Goal: Transaction & Acquisition: Purchase product/service

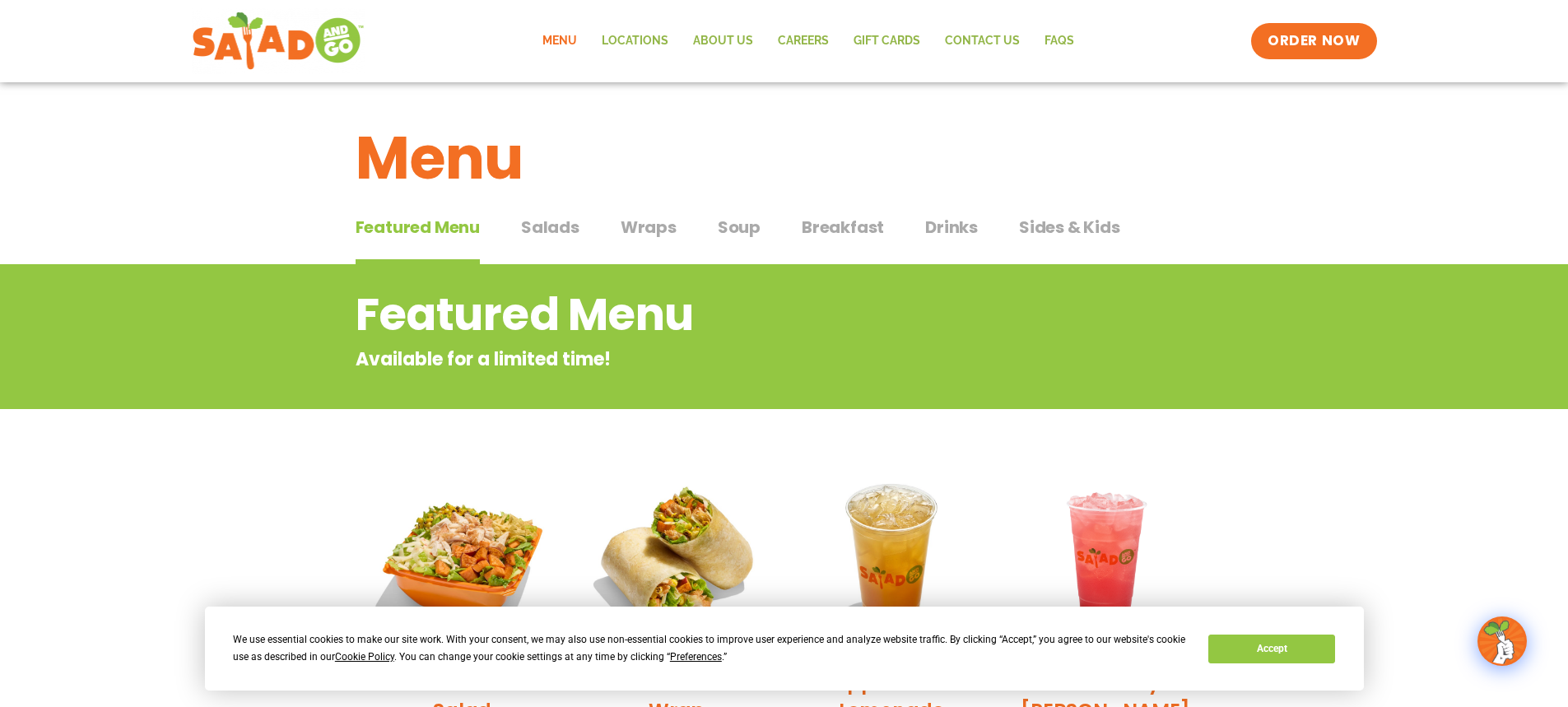
click at [1058, 227] on span "Sides & Kids" at bounding box center [1069, 227] width 101 height 25
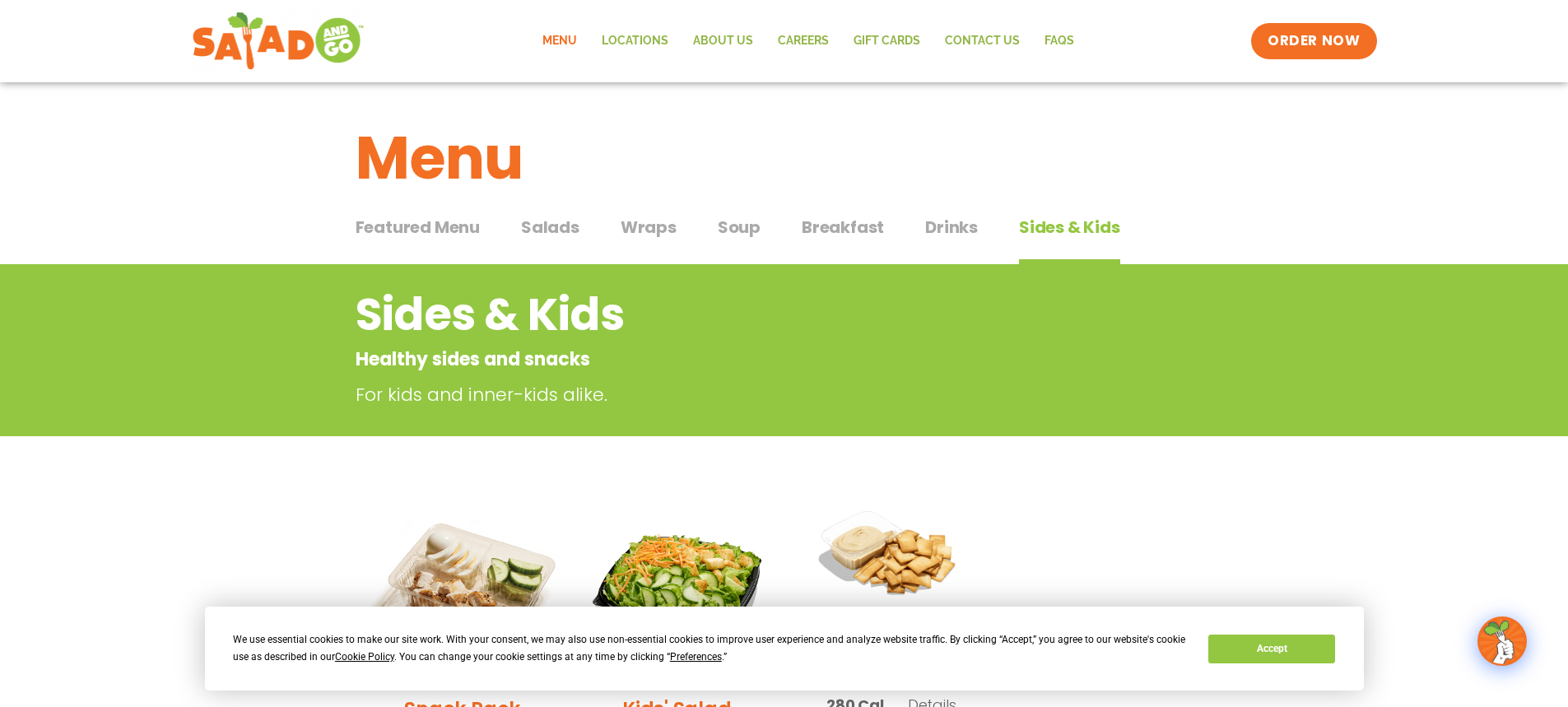
click at [414, 225] on span "Featured Menu" at bounding box center [418, 227] width 124 height 25
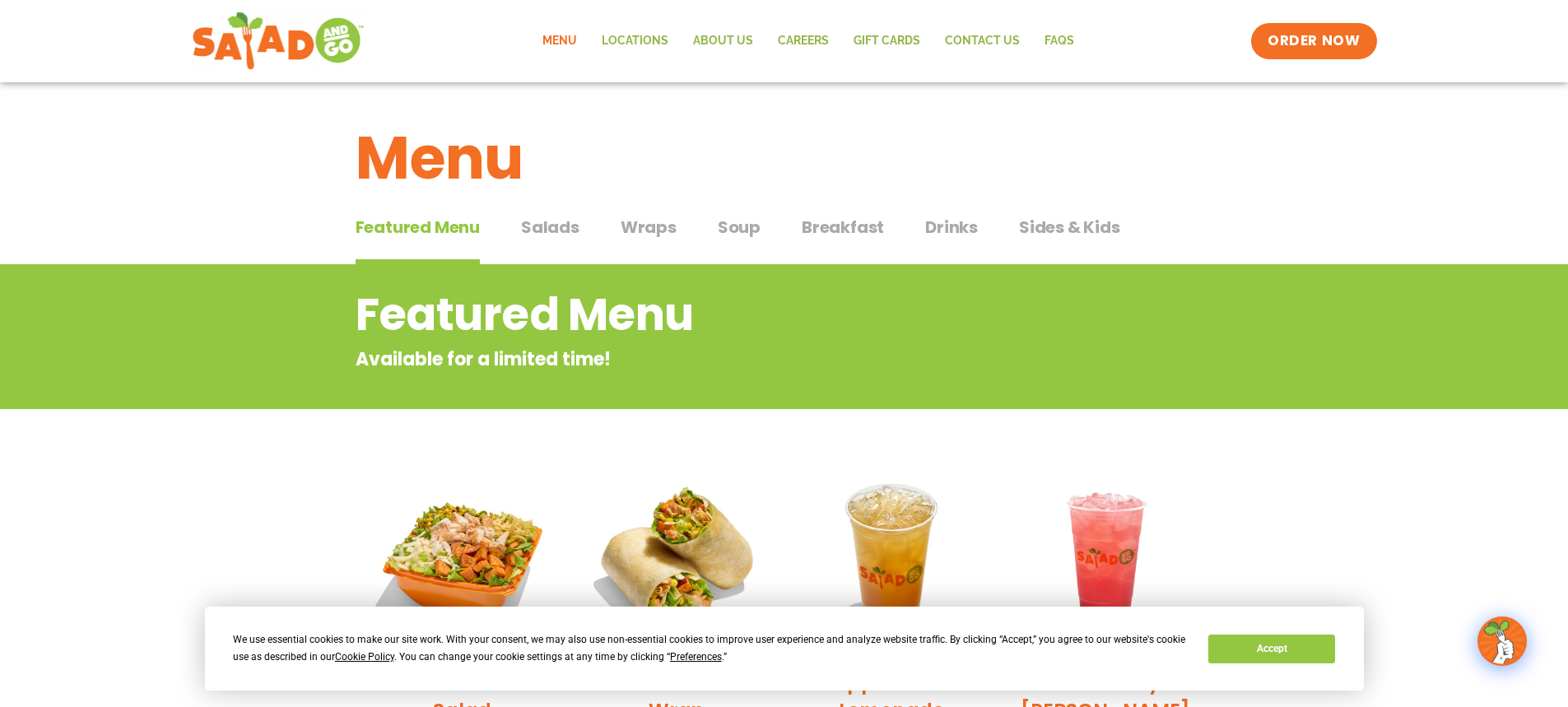
click at [740, 233] on span "Soup" at bounding box center [740, 227] width 43 height 25
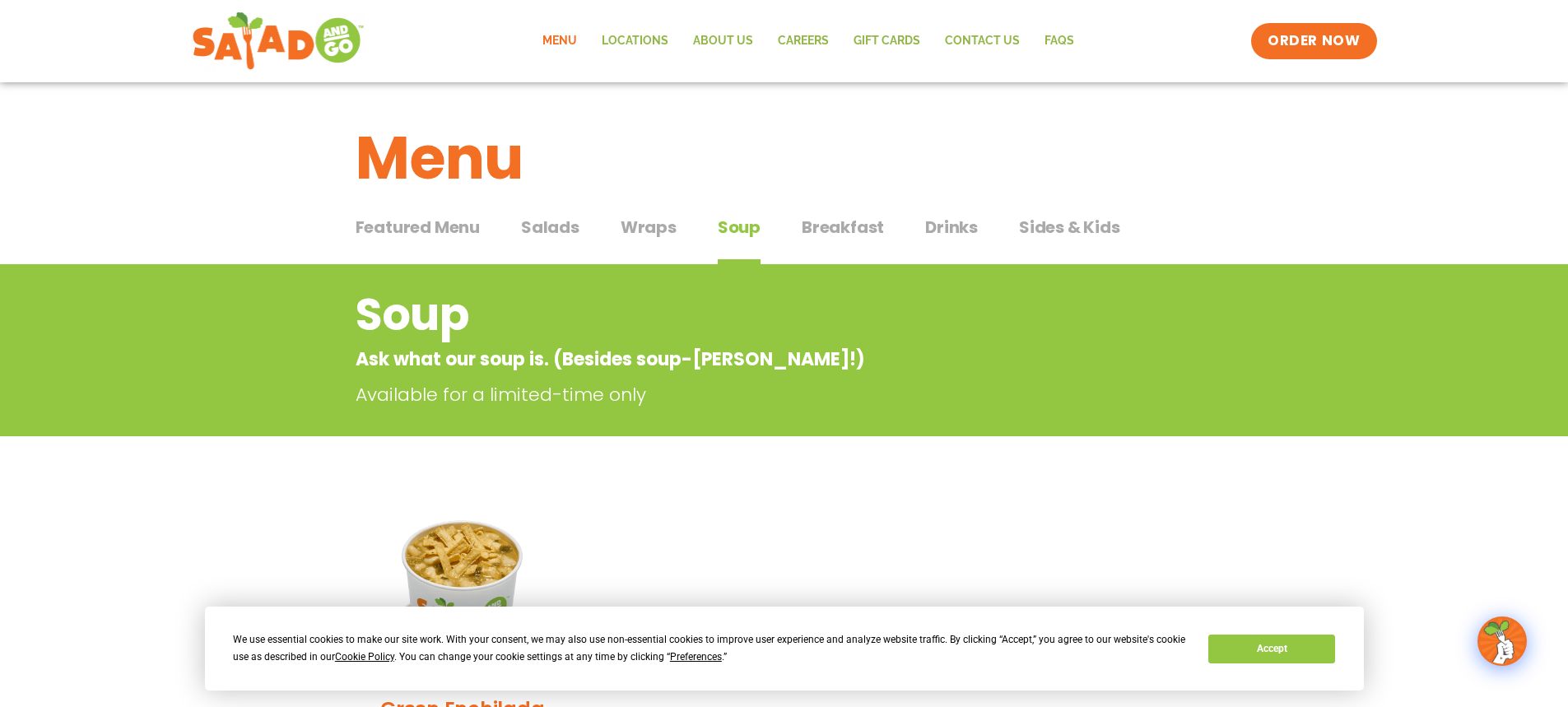
click at [405, 220] on span "Featured Menu" at bounding box center [418, 227] width 124 height 25
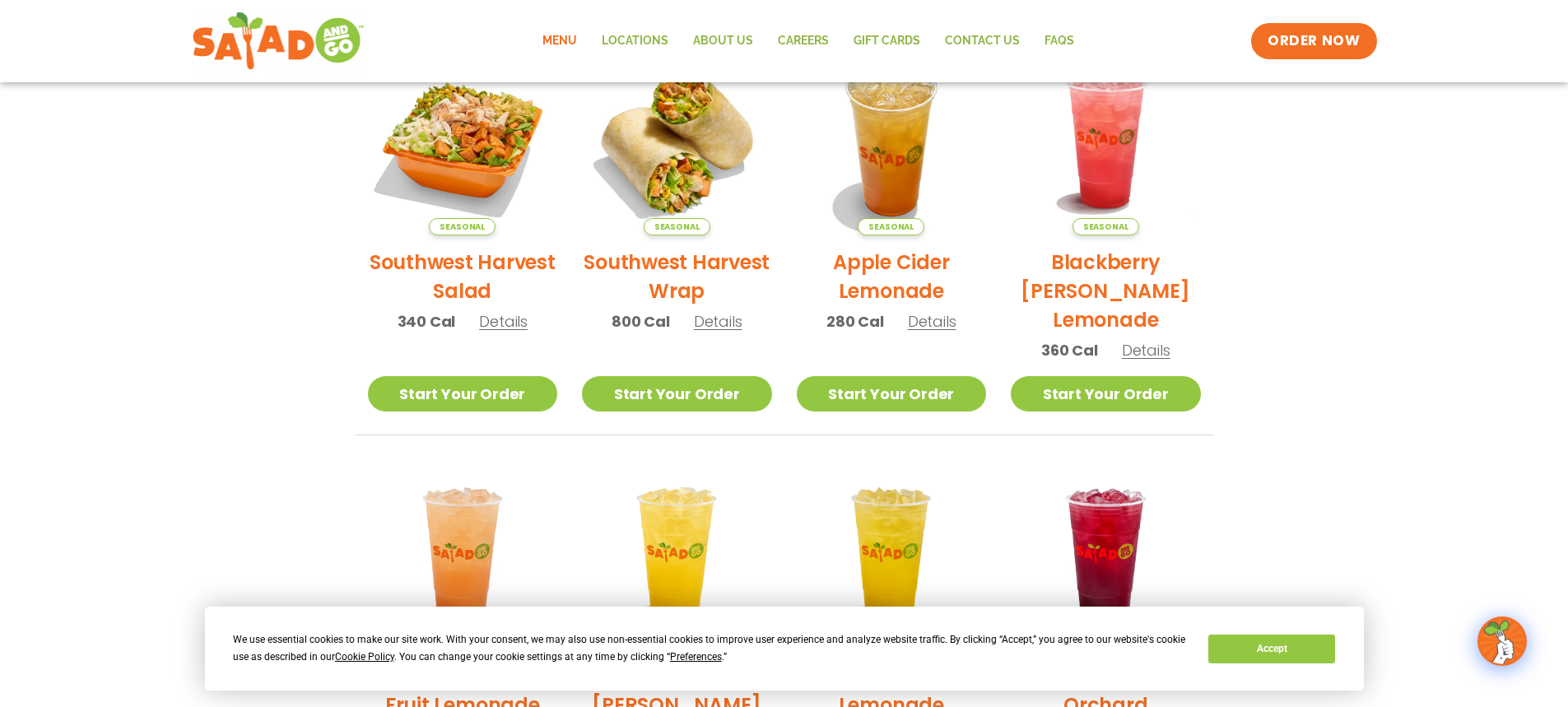
scroll to position [329, 0]
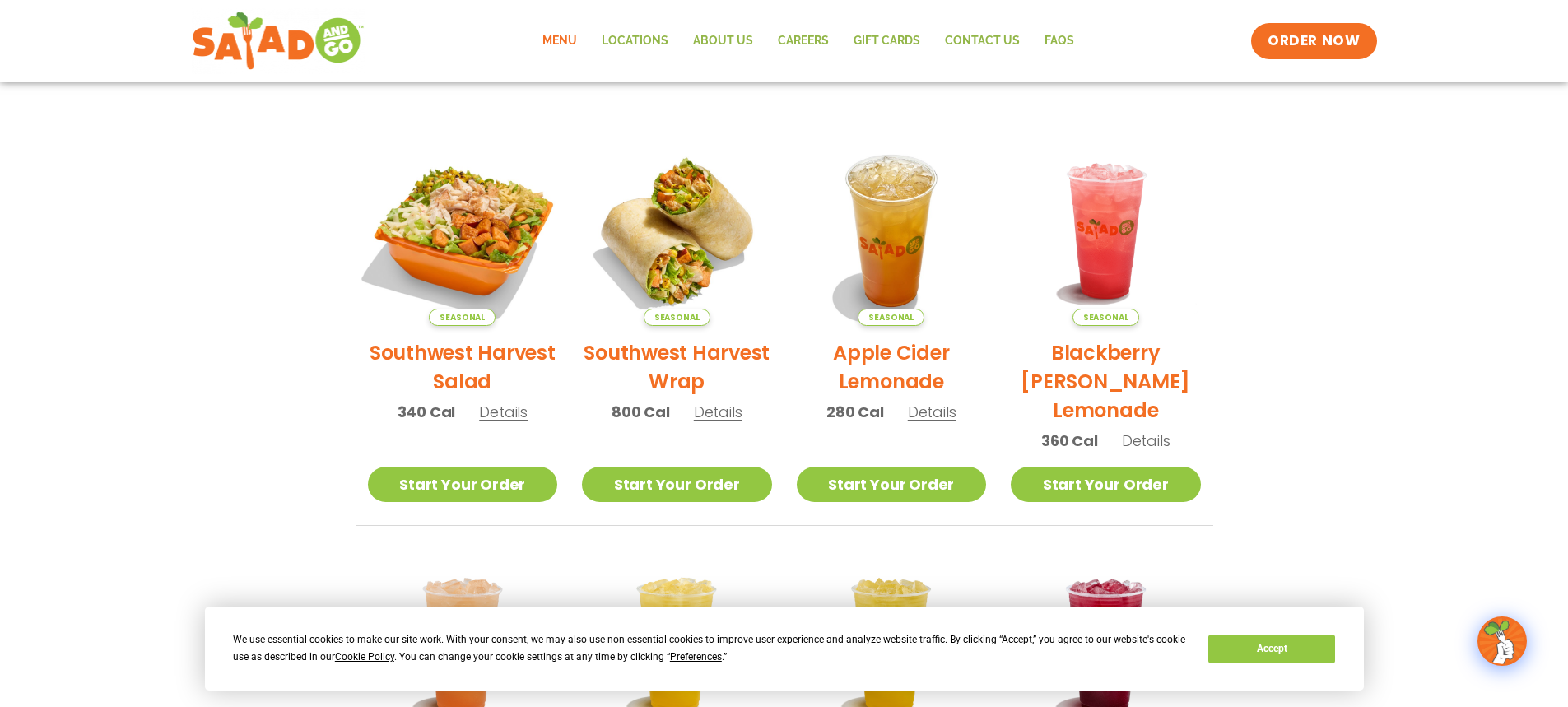
click at [467, 239] on img at bounding box center [462, 231] width 223 height 223
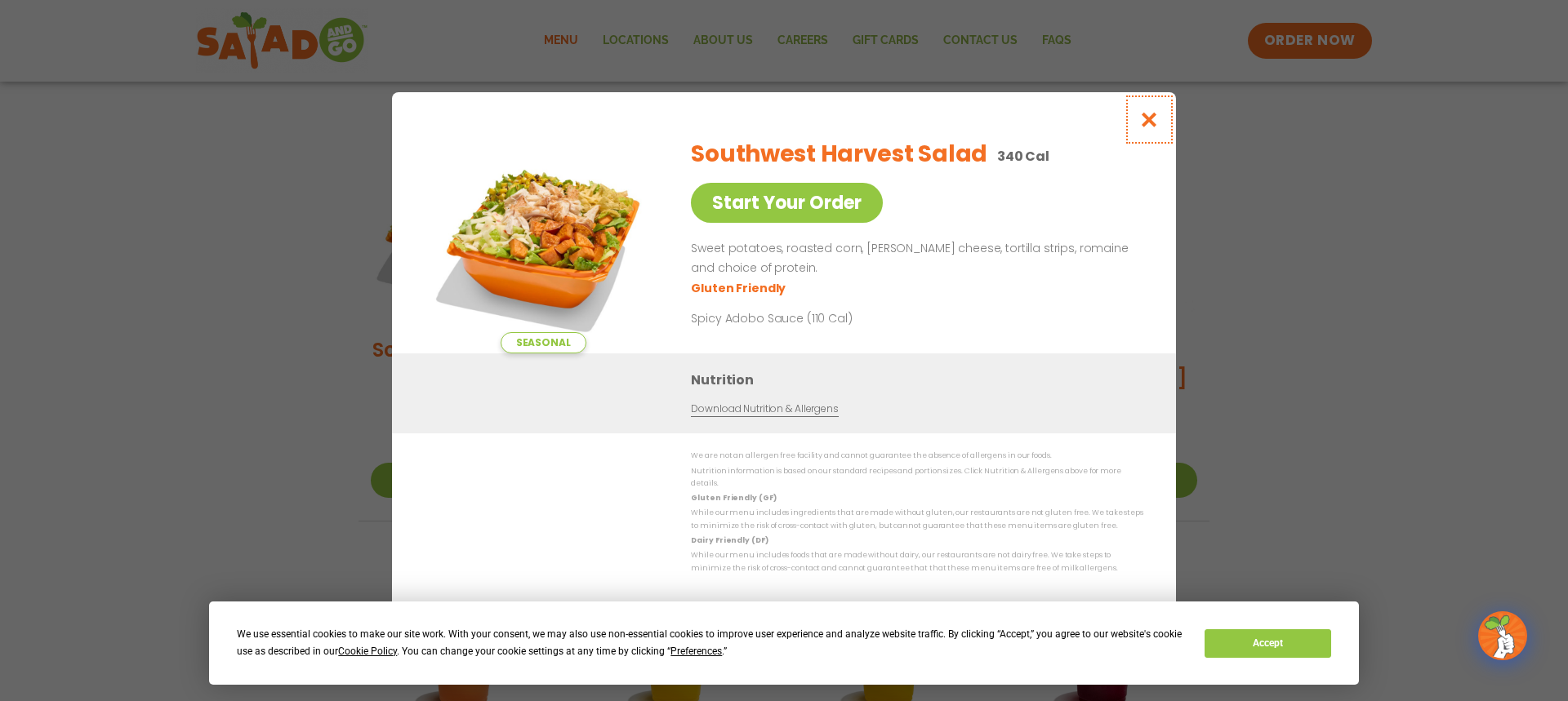
click at [1153, 123] on icon "Close modal" at bounding box center [1150, 120] width 21 height 17
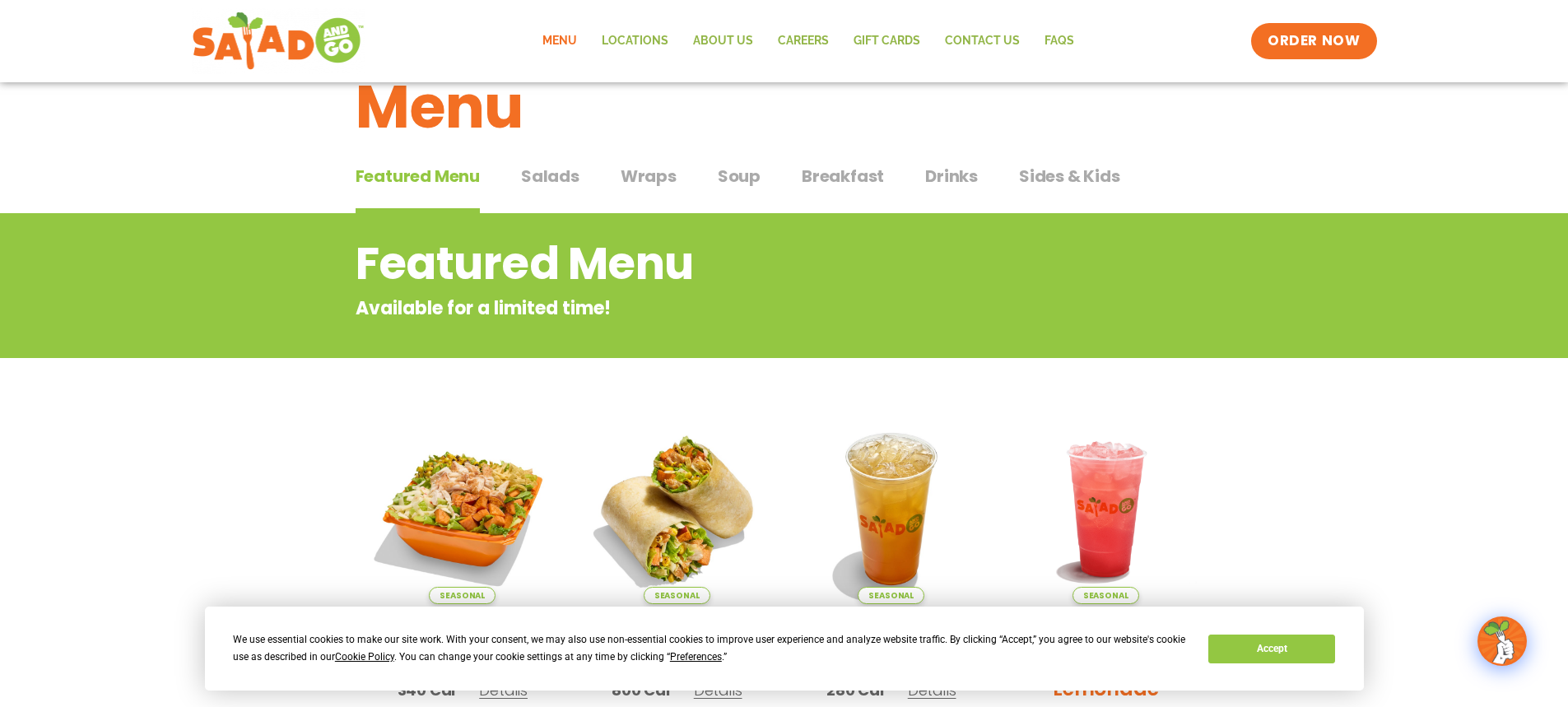
scroll to position [0, 0]
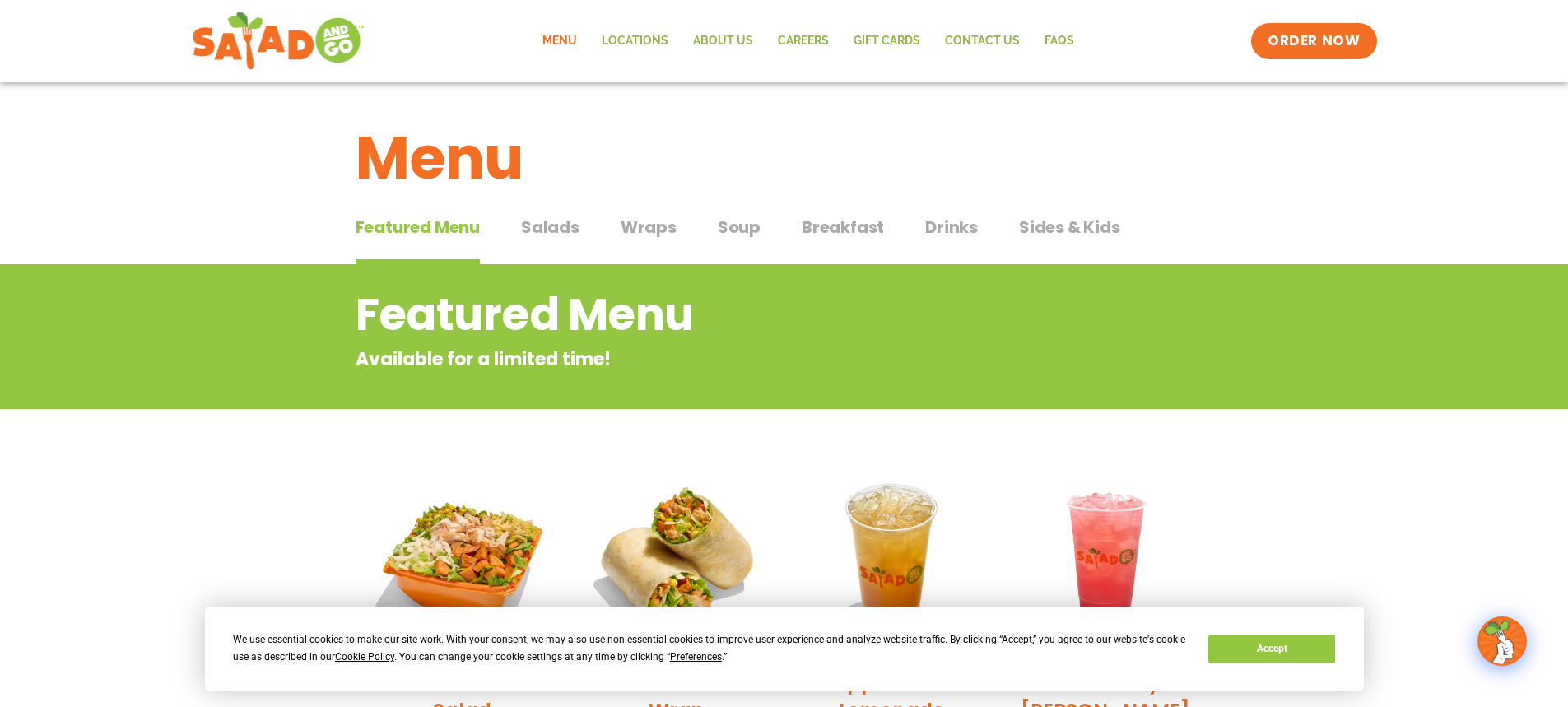
click at [540, 229] on span "Salads" at bounding box center [550, 227] width 59 height 25
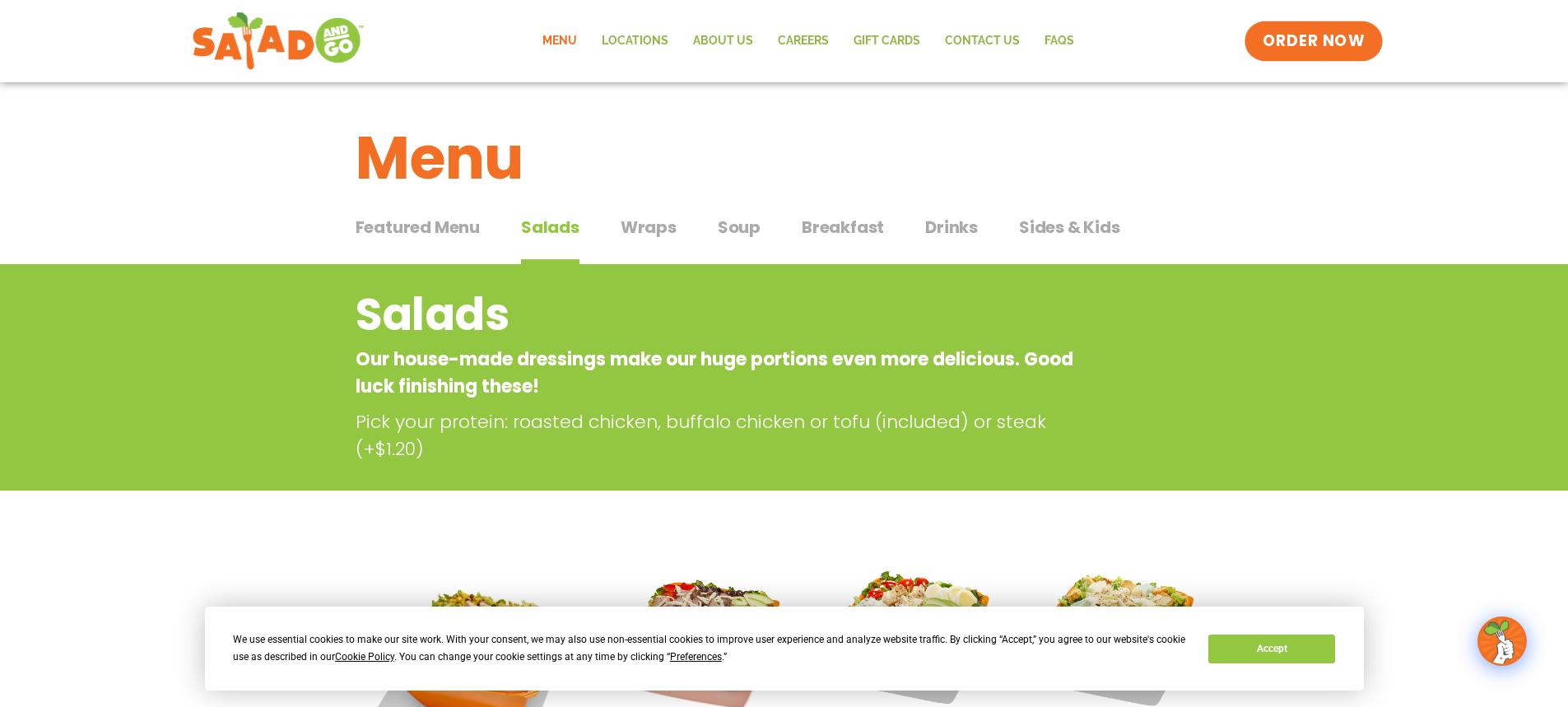
click at [1304, 37] on span "ORDER NOW" at bounding box center [1313, 41] width 102 height 22
